Goal: Information Seeking & Learning: Learn about a topic

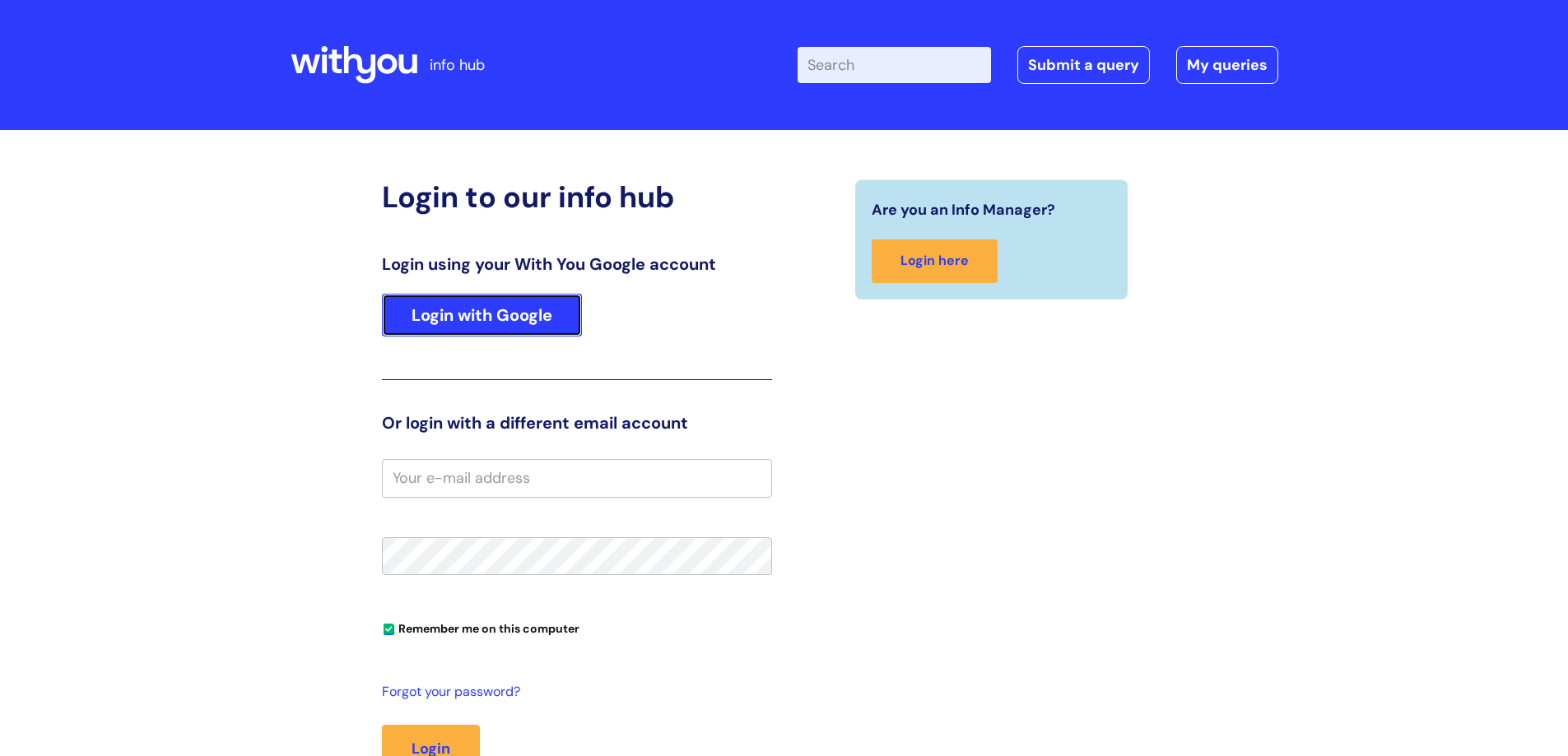
click at [535, 322] on link "Login with Google" at bounding box center [482, 315] width 200 height 43
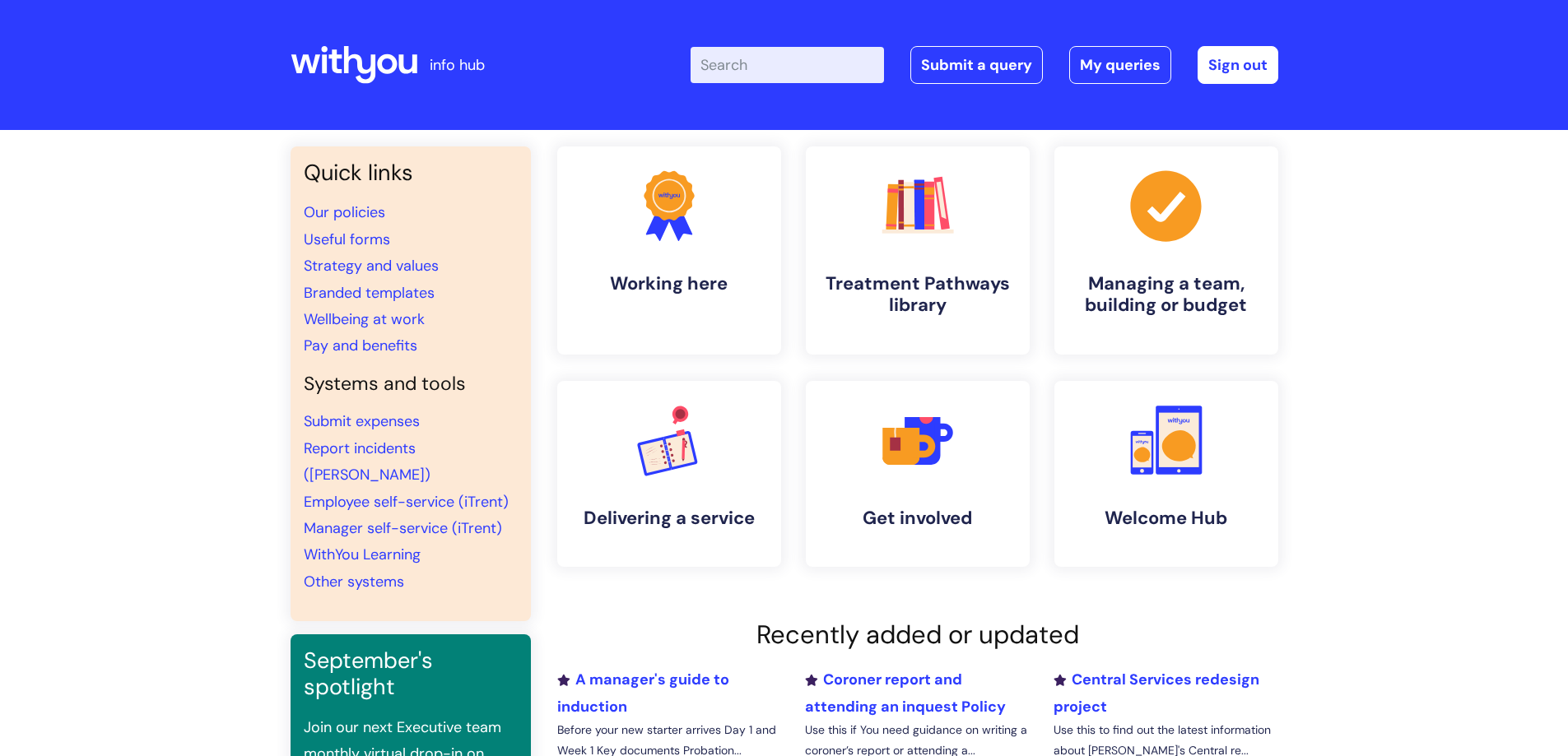
click at [769, 61] on input "Enter your search term here..." at bounding box center [787, 65] width 193 height 37
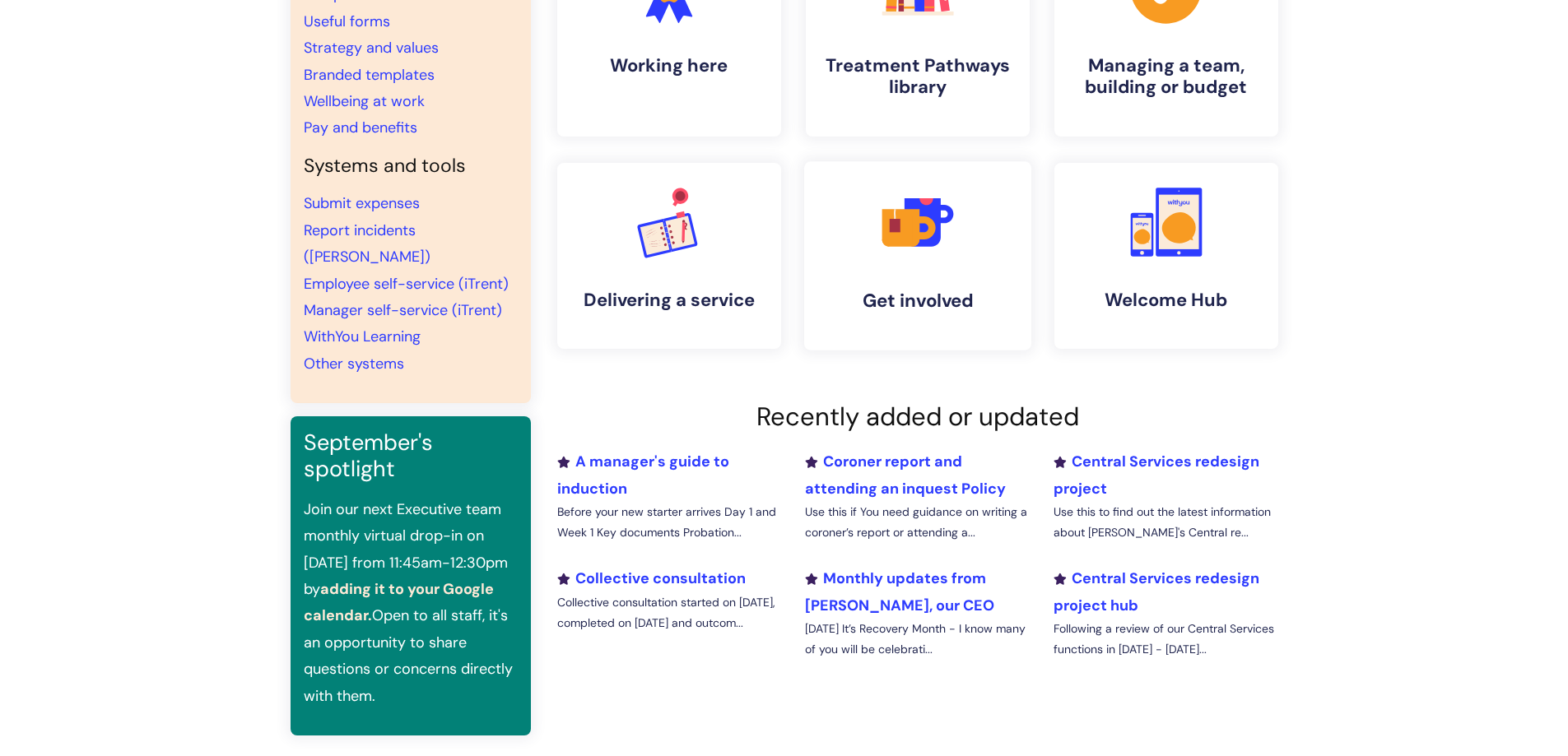
scroll to position [247, 0]
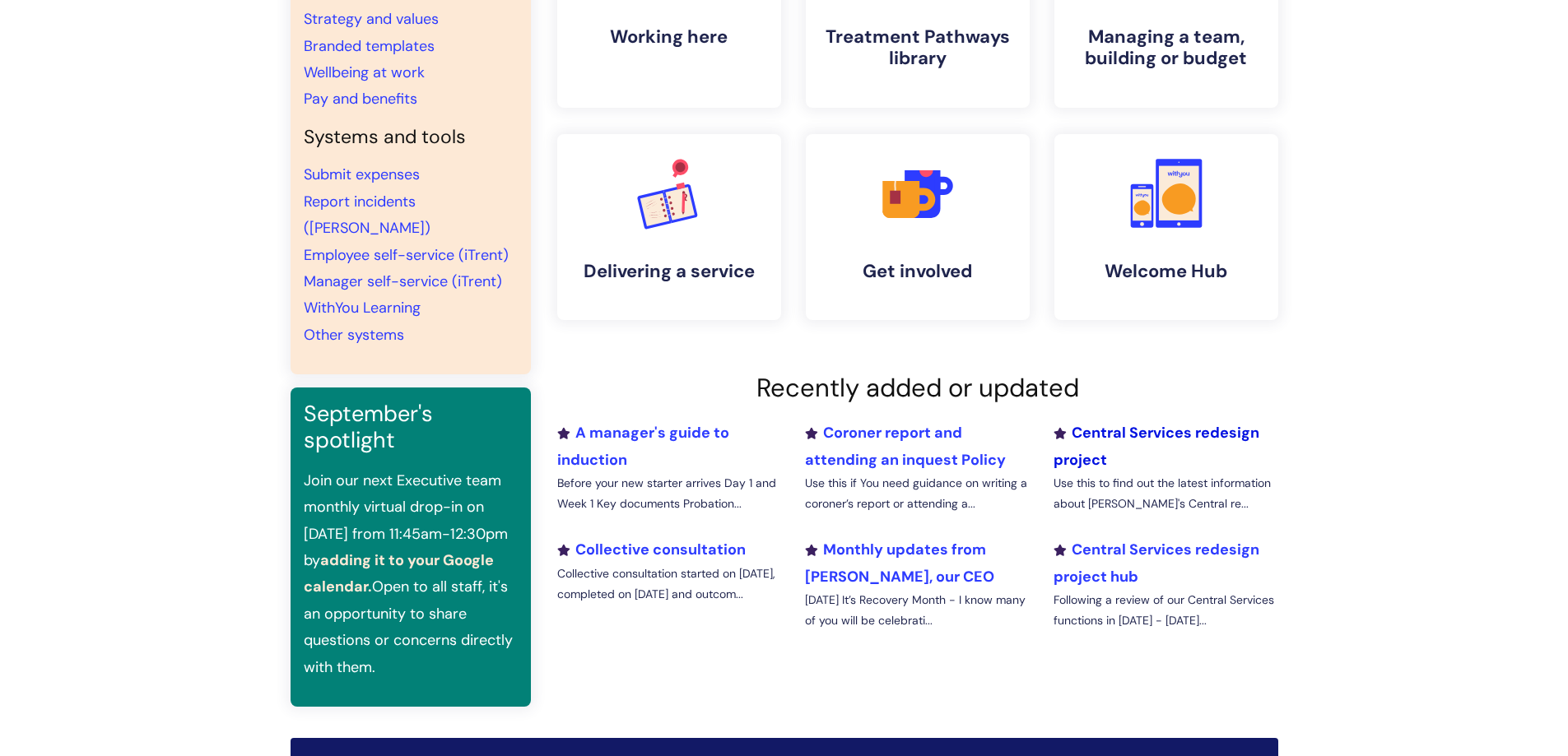
click at [1110, 426] on link "Central Services redesign project" at bounding box center [1156, 446] width 206 height 46
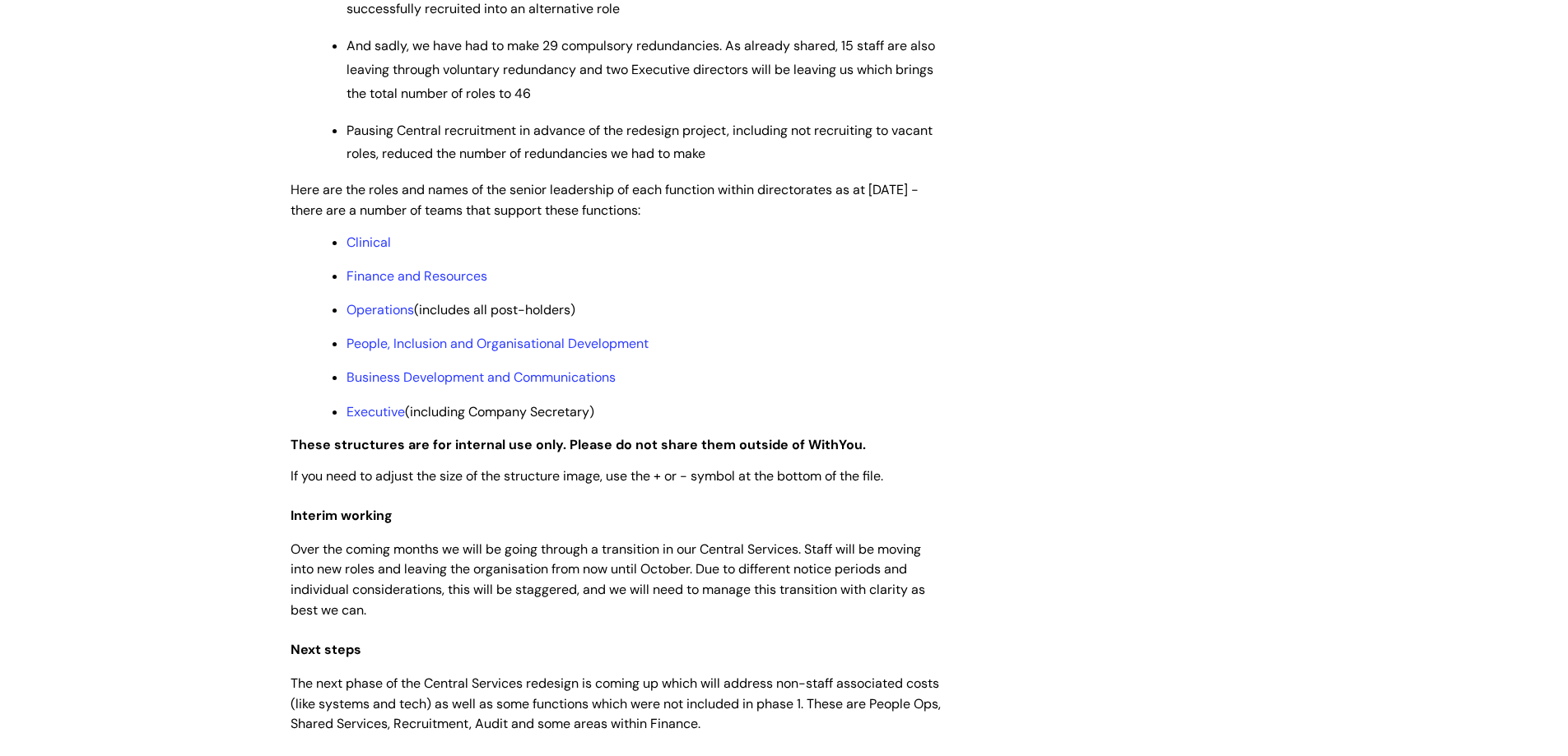
scroll to position [1234, 0]
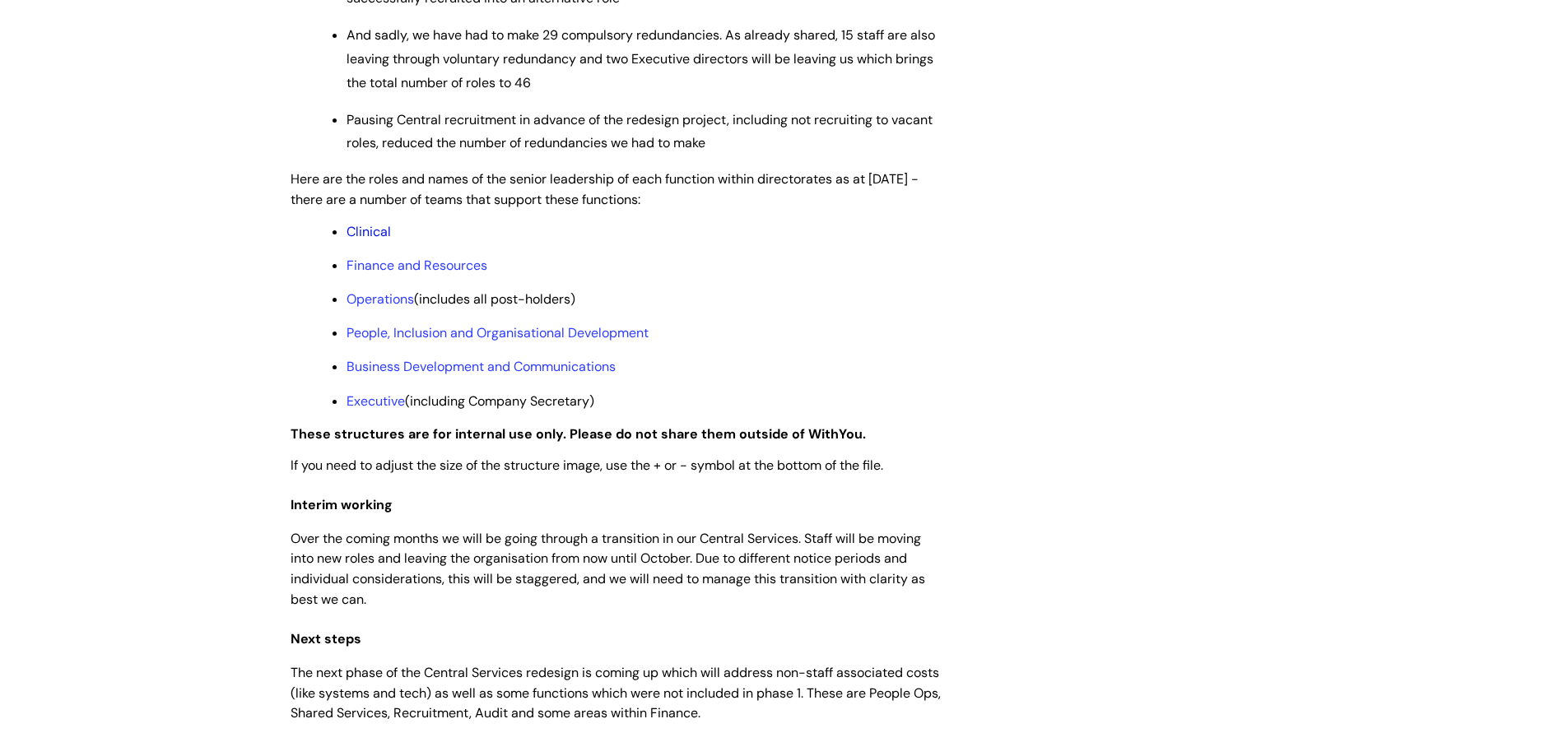
click at [372, 240] on link "Clinical" at bounding box center [369, 231] width 45 height 17
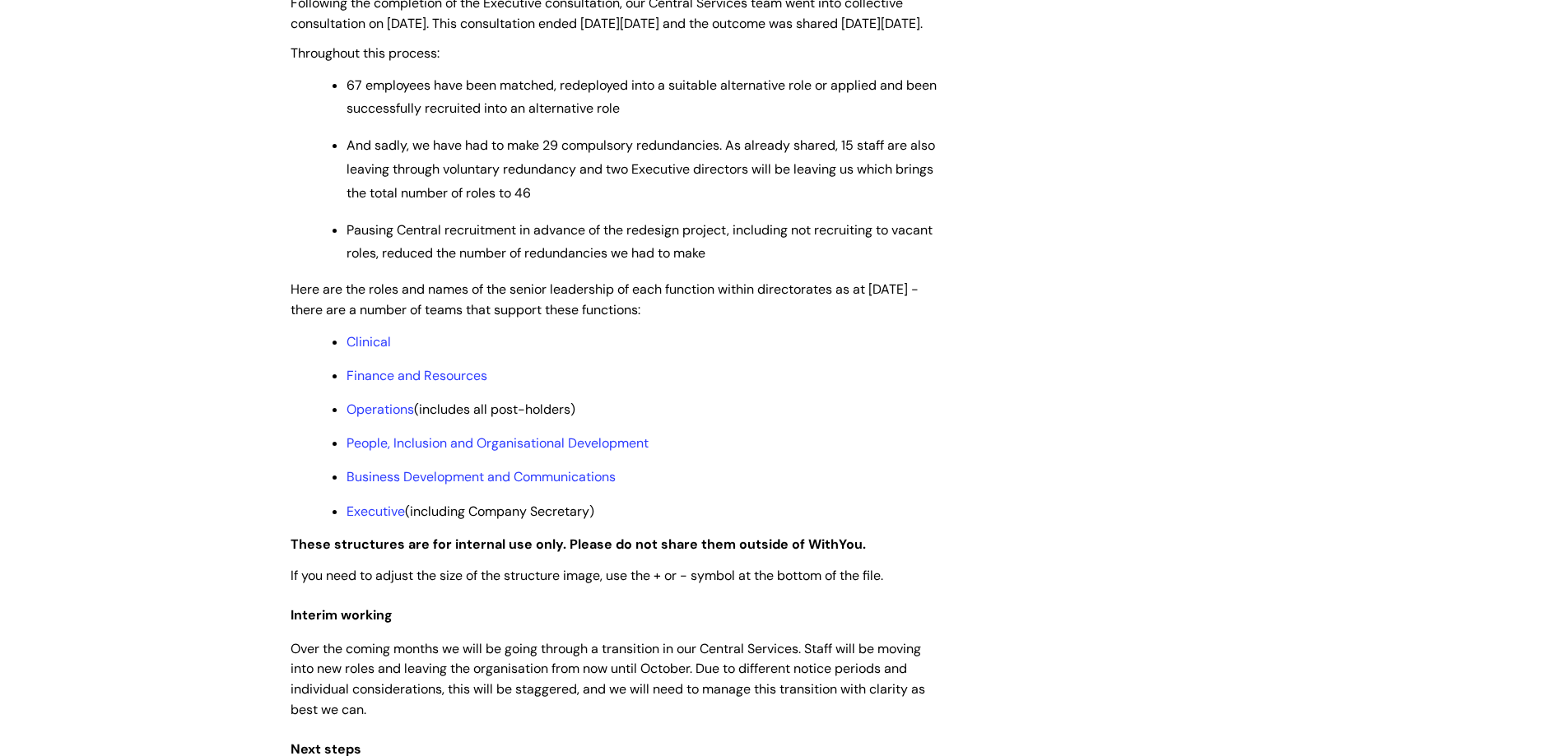
scroll to position [1151, 0]
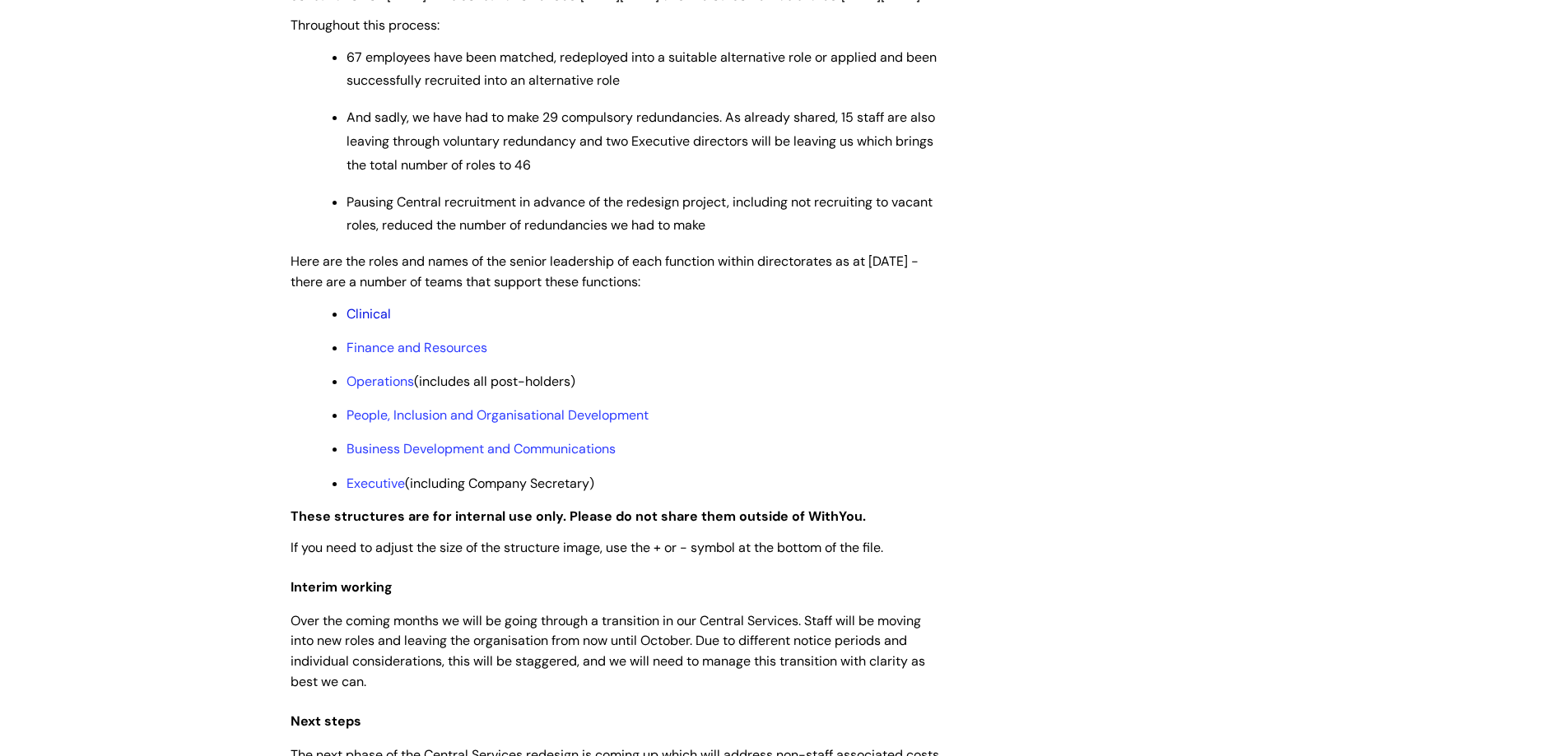
click at [373, 322] on link "Clinical" at bounding box center [369, 313] width 45 height 17
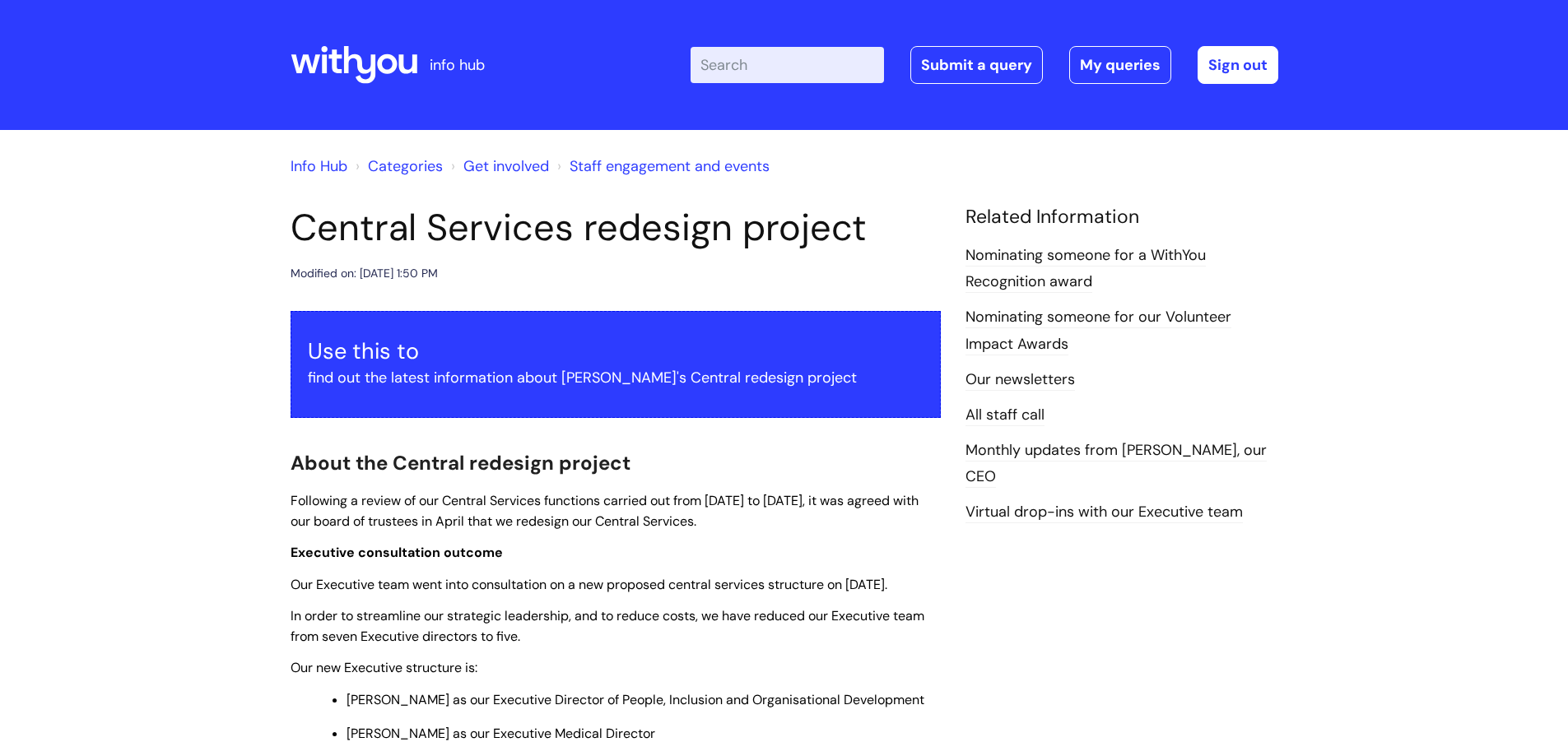
scroll to position [1151, 0]
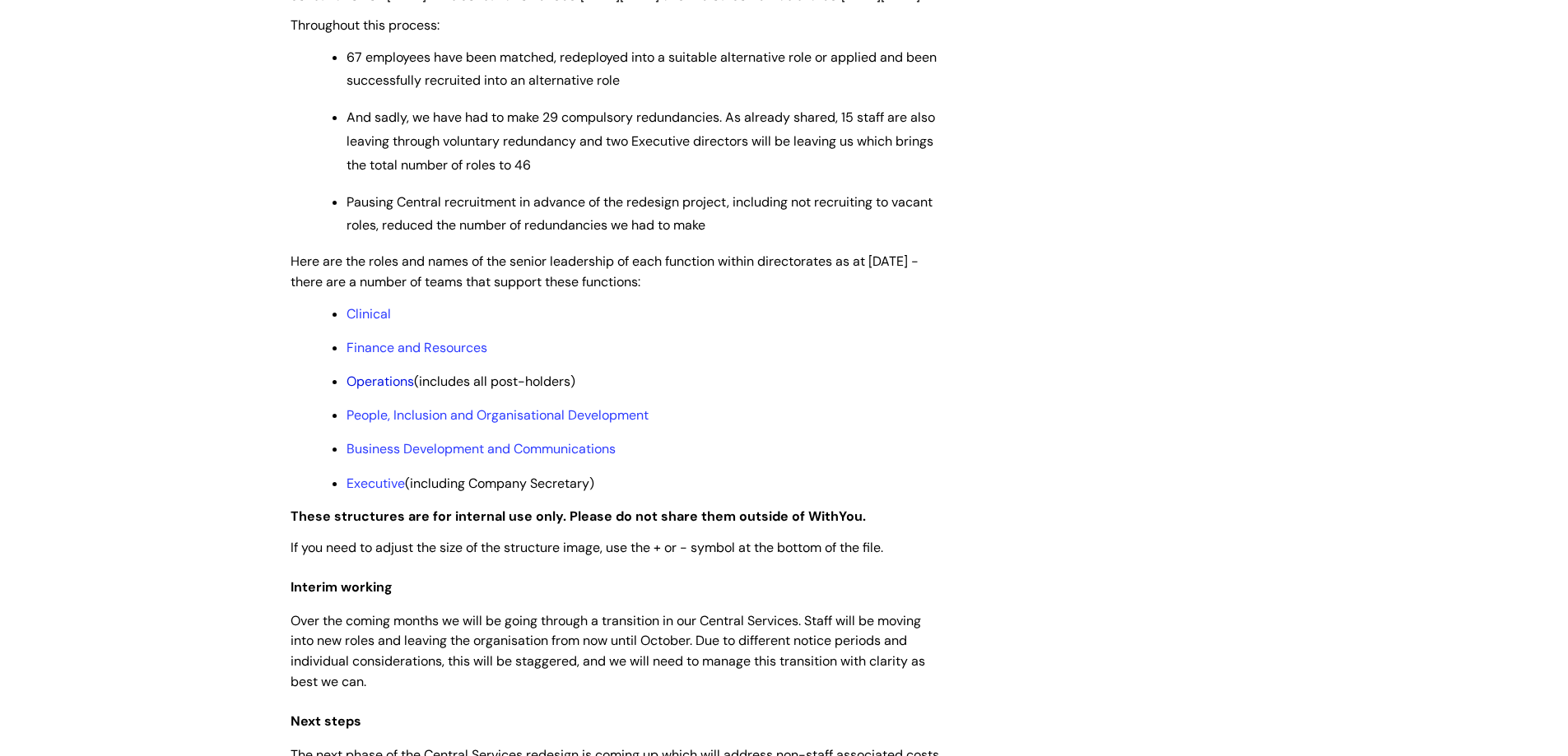
click at [394, 390] on link "Operations" at bounding box center [380, 380] width 68 height 17
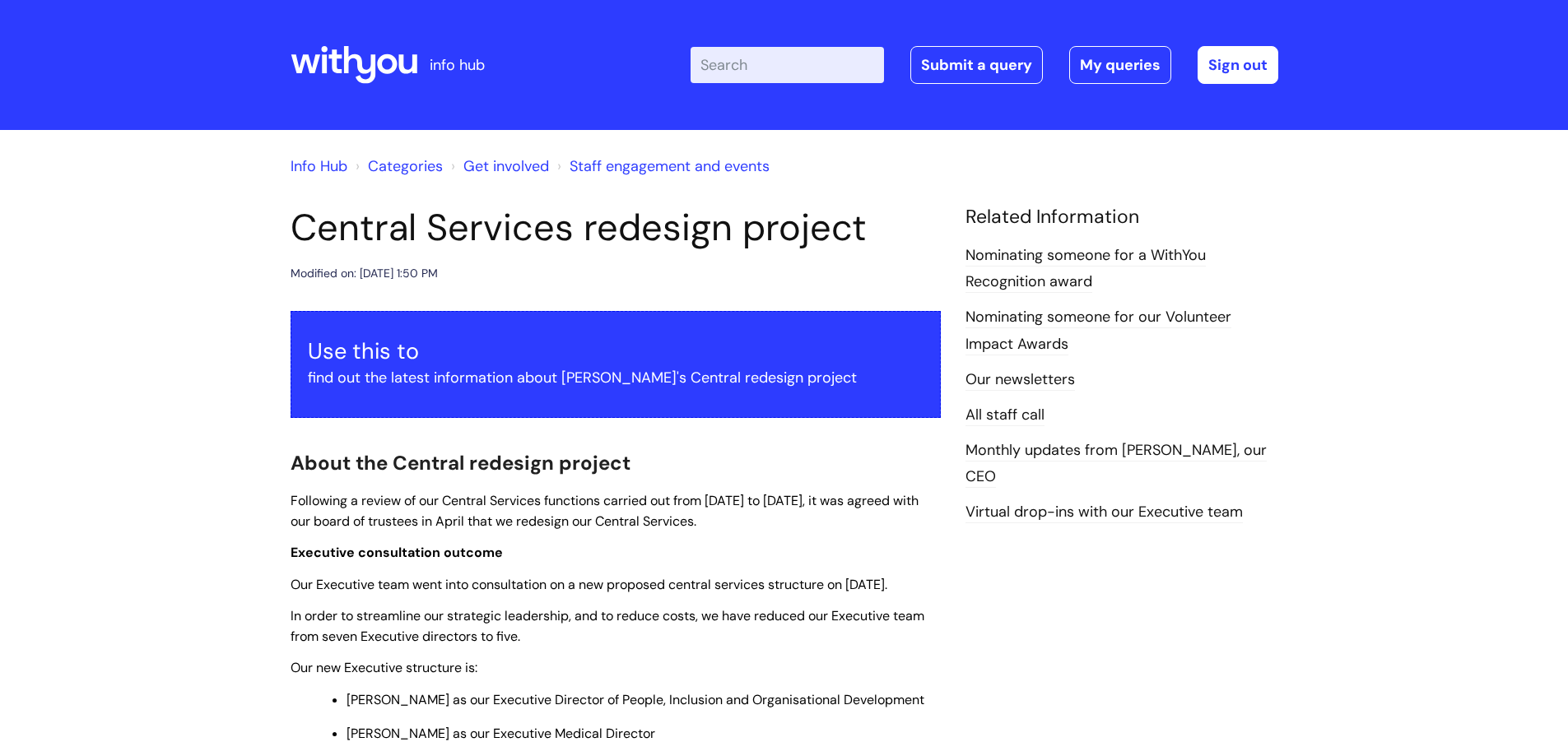
scroll to position [1151, 0]
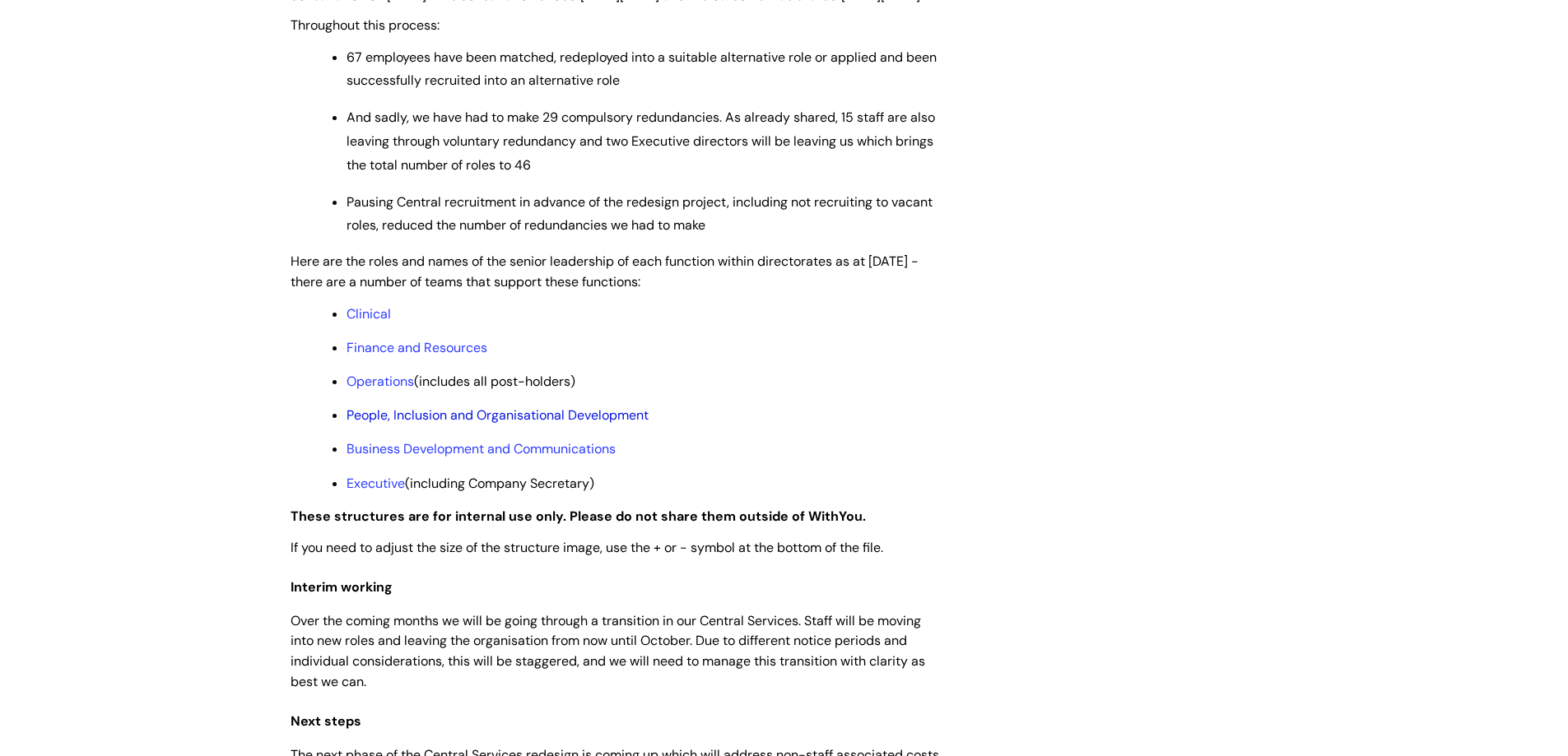
click at [463, 424] on link "People, Inclusion and Organisational Development" at bounding box center [497, 414] width 302 height 17
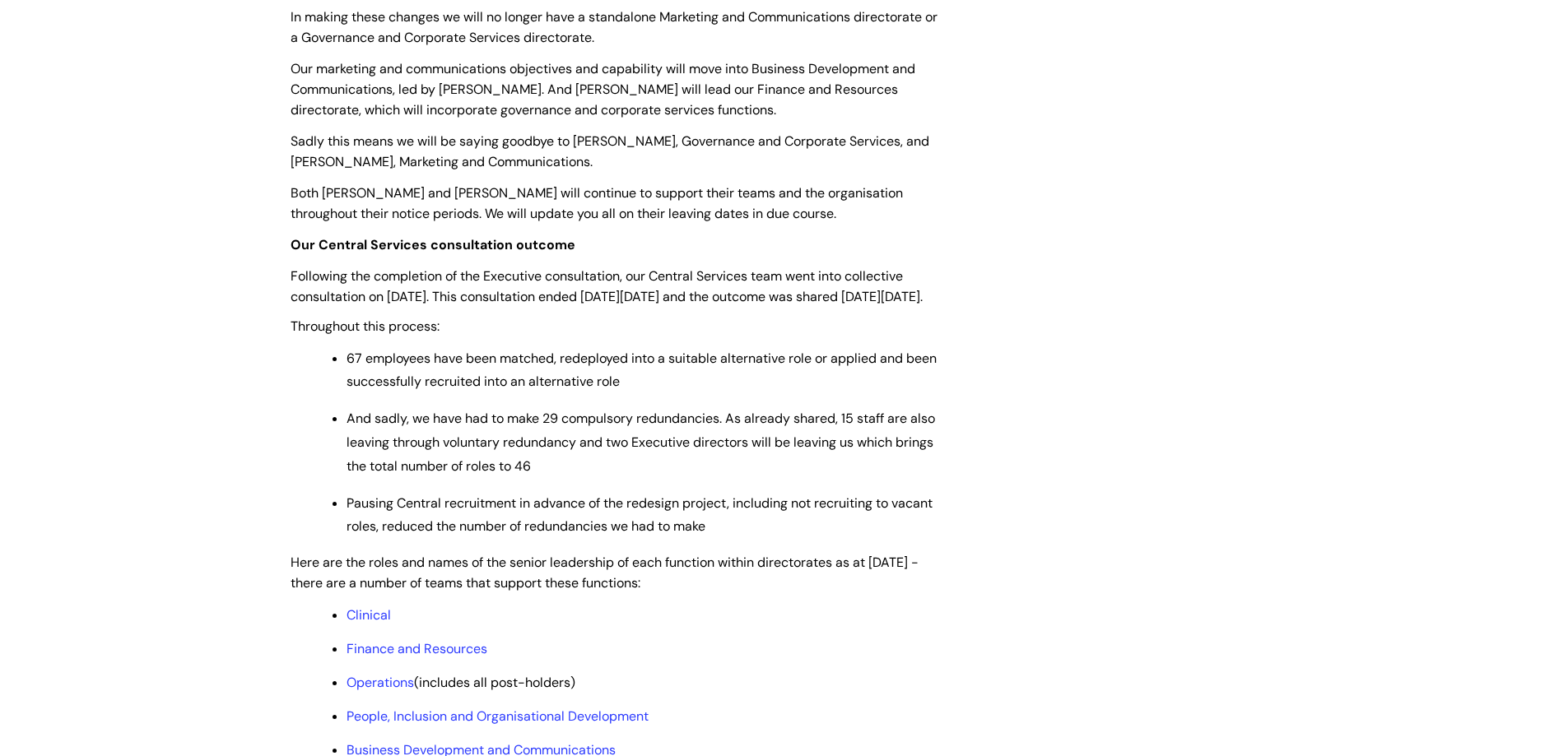
scroll to position [823, 0]
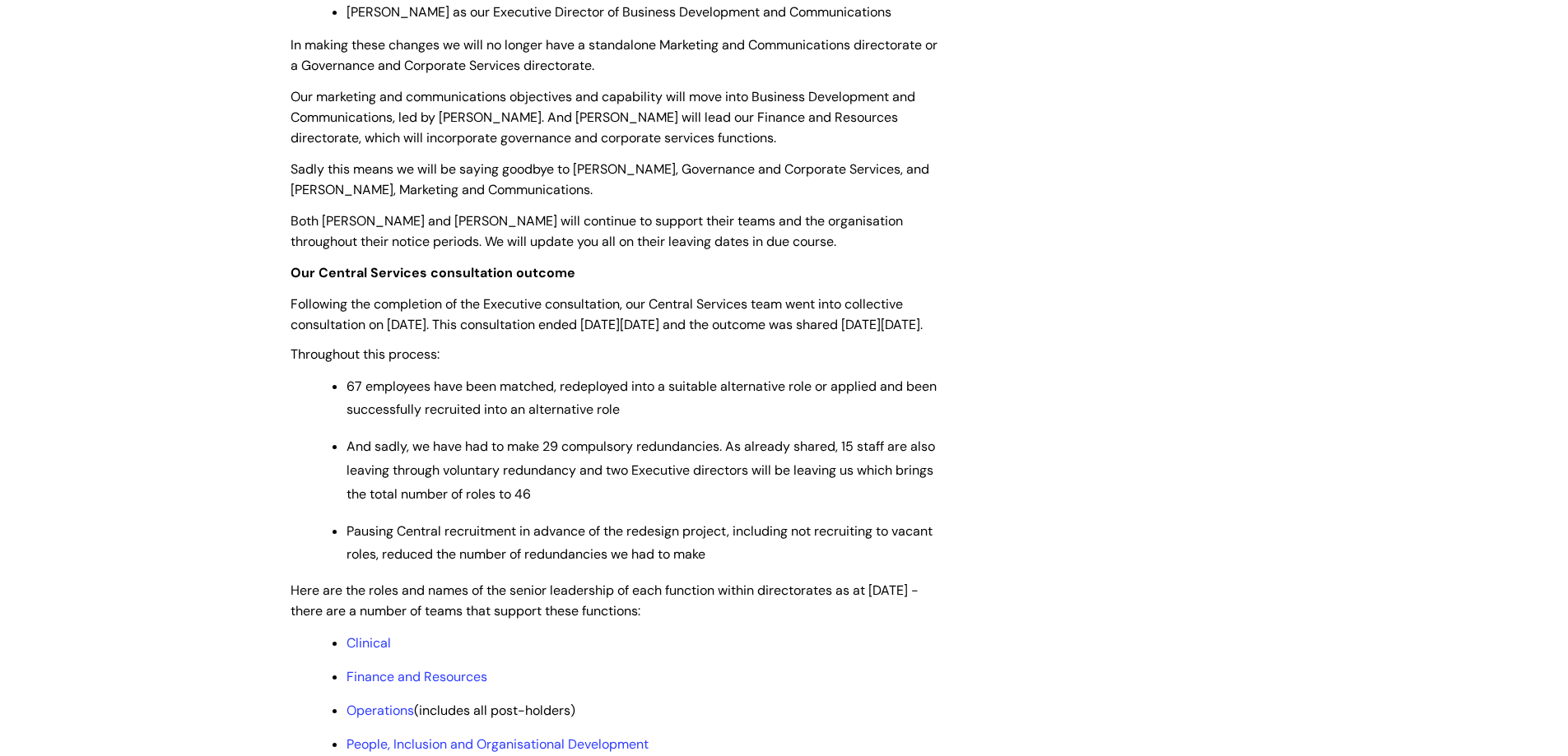
drag, startPoint x: 668, startPoint y: 419, endPoint x: 617, endPoint y: 423, distance: 51.2
click at [617, 423] on p "67 employees have been matched, redeployed into a suitable alternative role or …" at bounding box center [643, 399] width 594 height 48
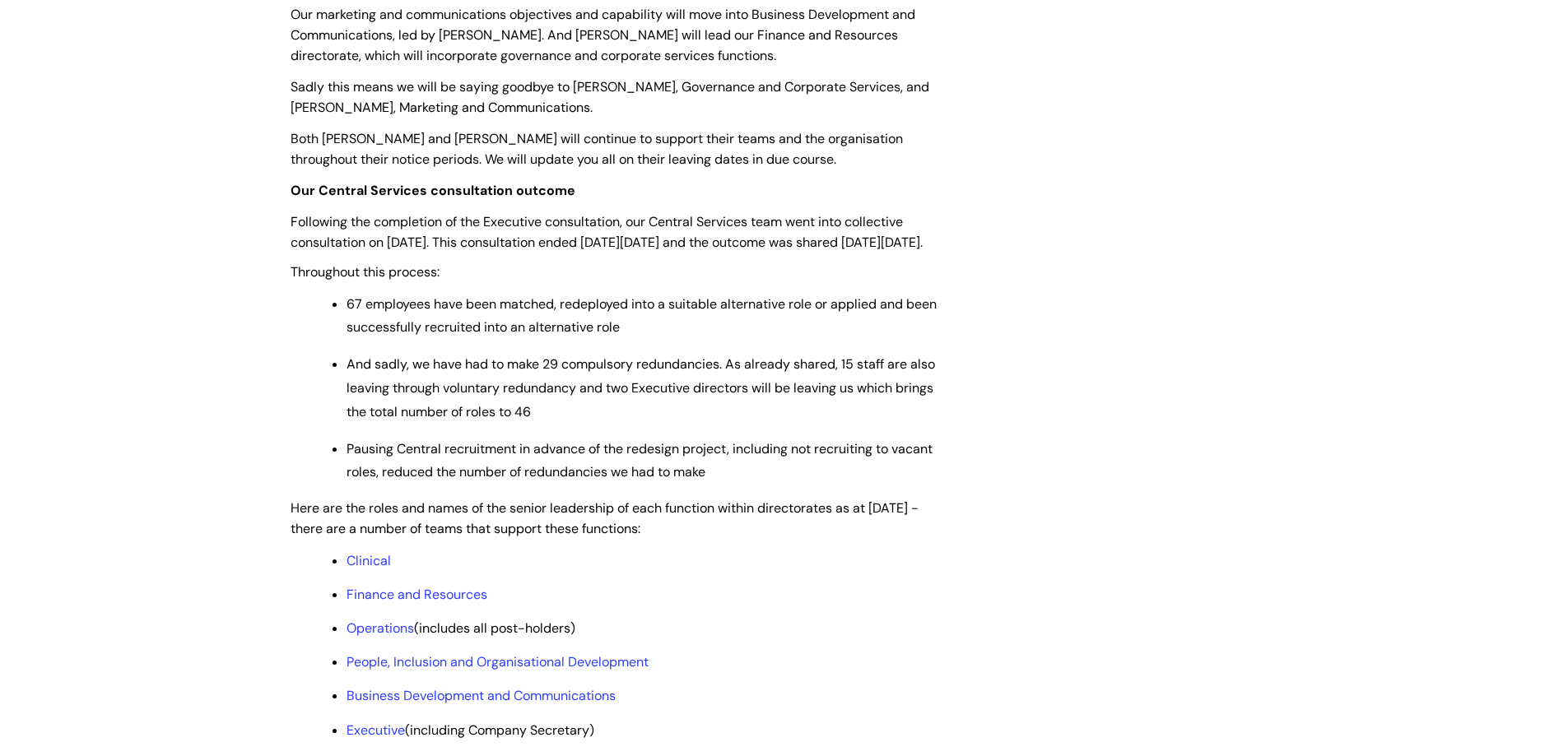
scroll to position [987, 0]
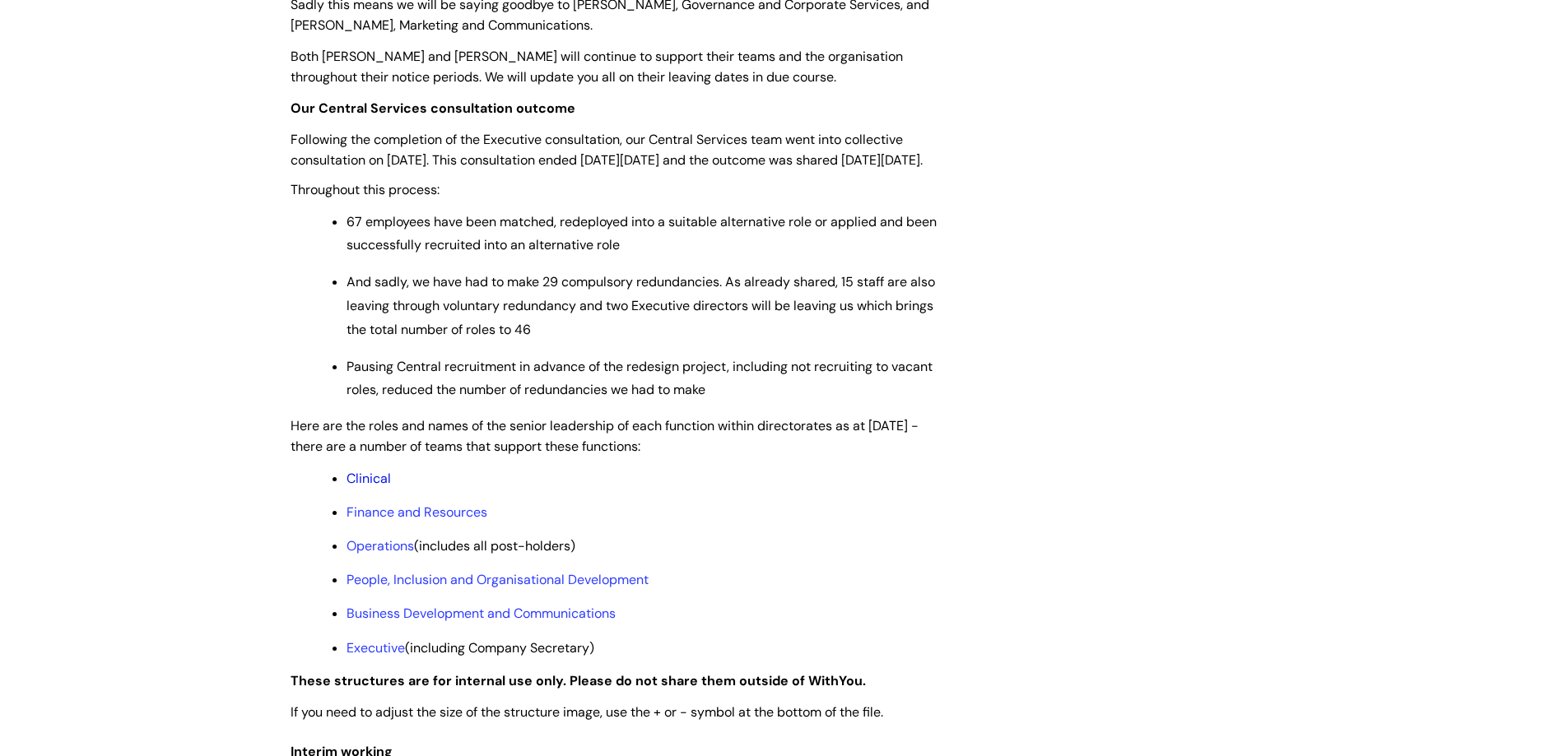
click at [371, 487] on link "Clinical" at bounding box center [369, 477] width 45 height 17
